Goal: Transaction & Acquisition: Purchase product/service

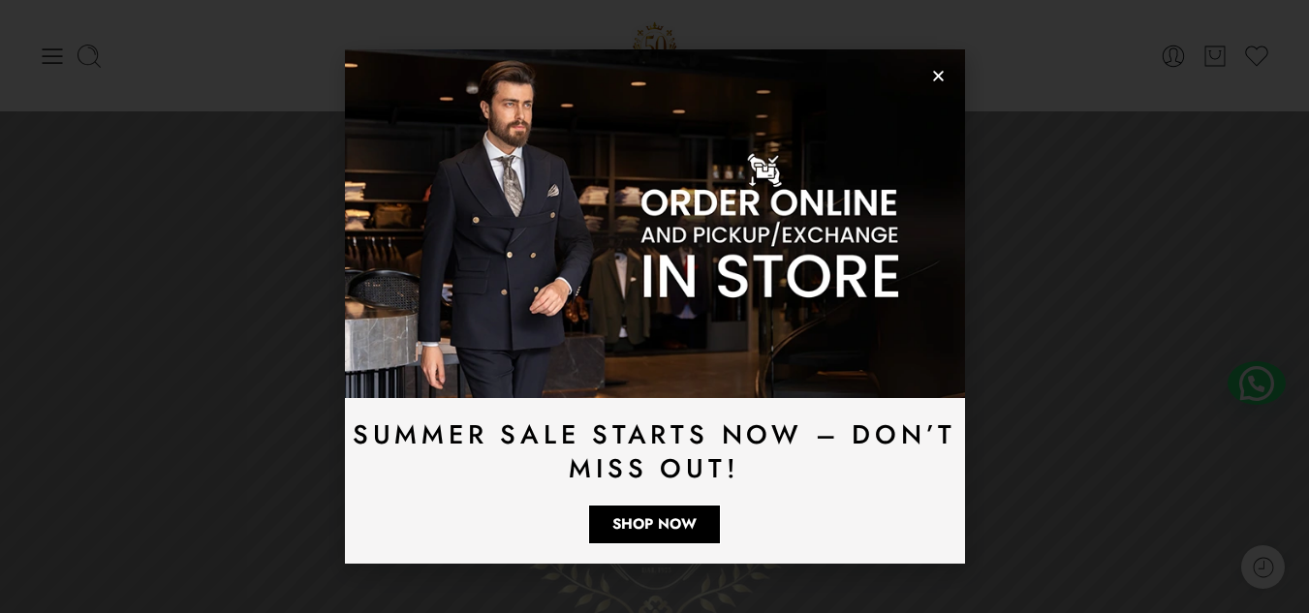
click at [35, 43] on div "Summer Sale Starts Now – Don’t Miss Out! Shop Now" at bounding box center [654, 306] width 1309 height 613
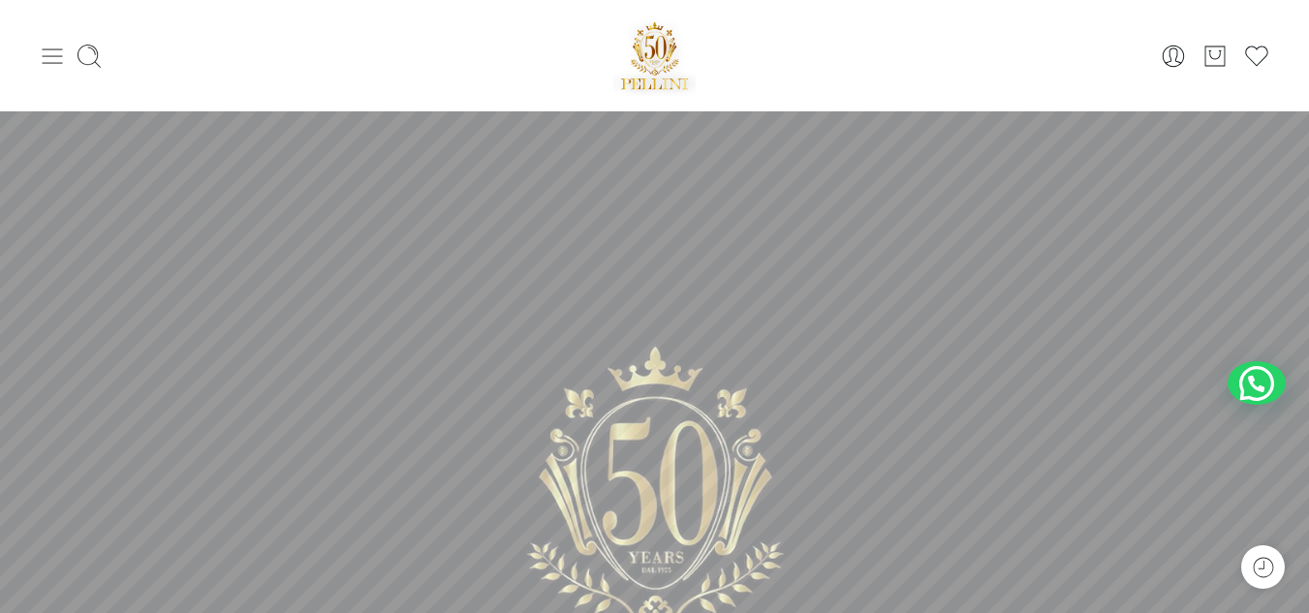
click at [62, 56] on icon at bounding box center [53, 55] width 20 height 15
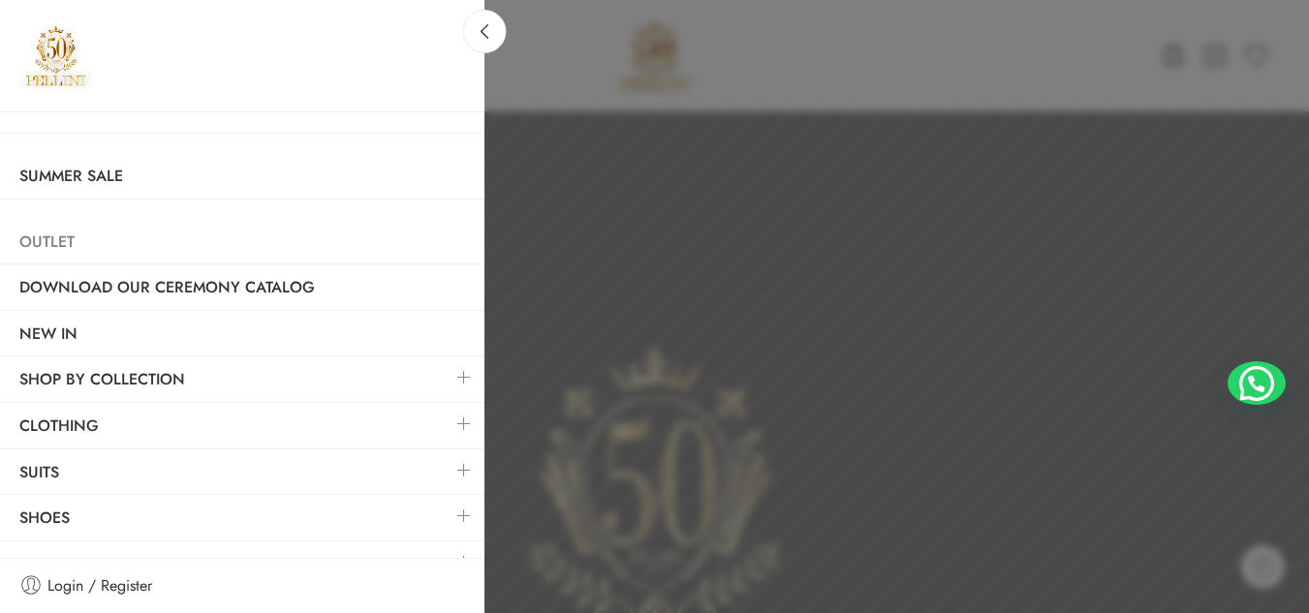
click at [56, 249] on link "Outlet" at bounding box center [242, 242] width 484 height 45
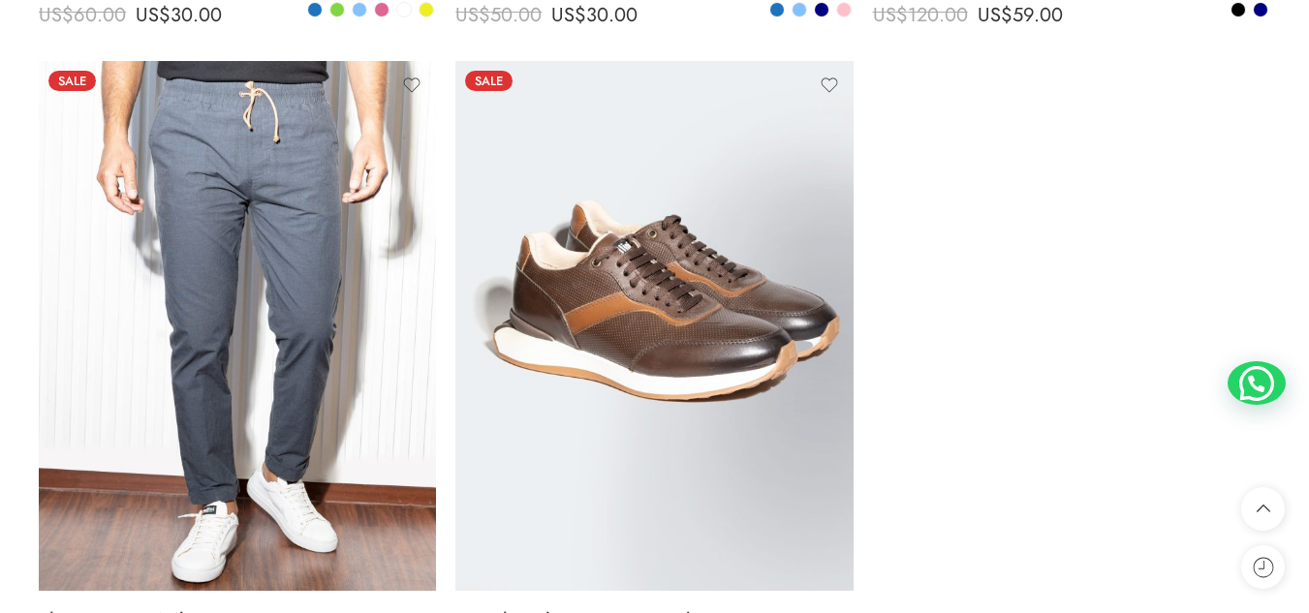
scroll to position [2592, 0]
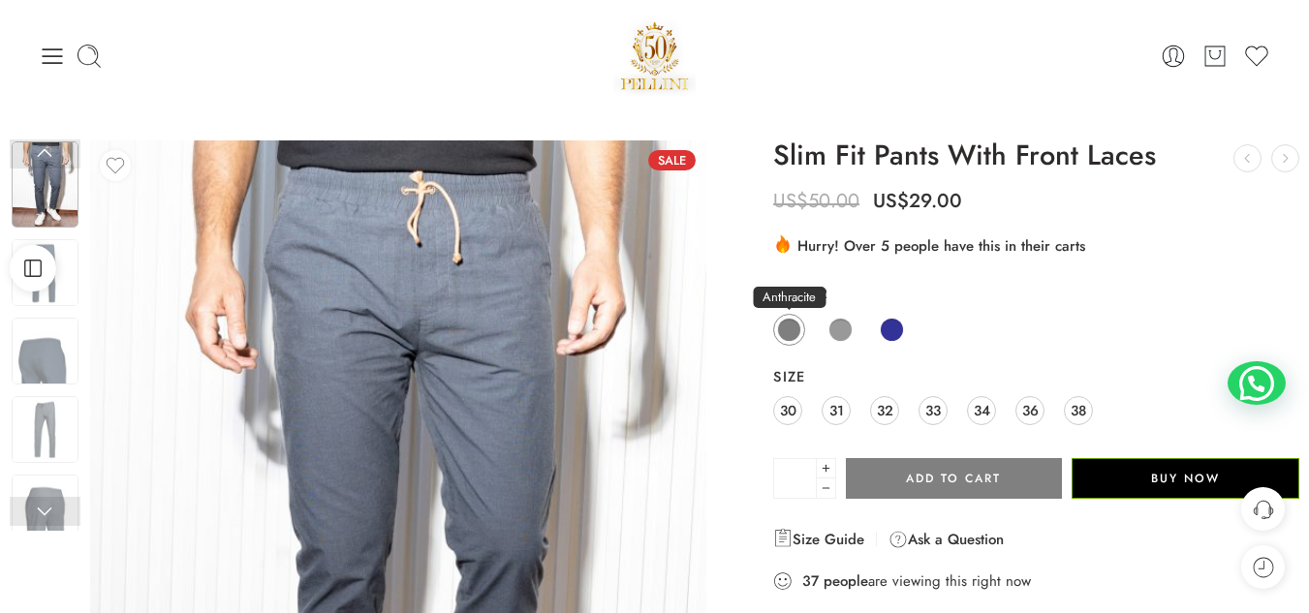
click at [792, 324] on span at bounding box center [789, 330] width 24 height 24
click at [837, 337] on span at bounding box center [840, 330] width 24 height 24
click at [890, 333] on span at bounding box center [892, 330] width 24 height 24
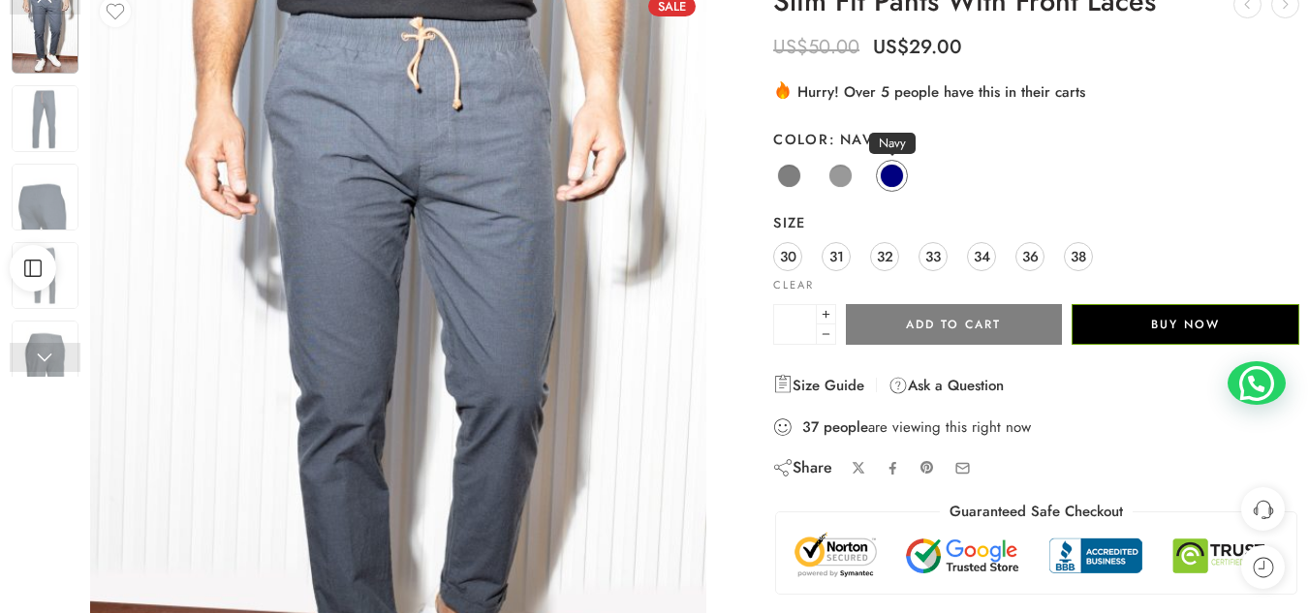
scroll to position [159, 0]
